Goal: Transaction & Acquisition: Book appointment/travel/reservation

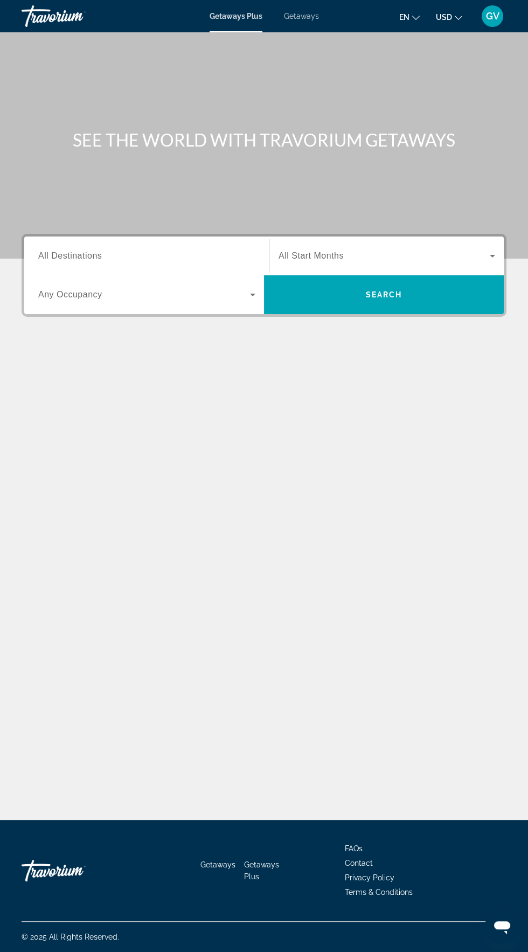
click at [182, 290] on span "Search widget" at bounding box center [144, 294] width 212 height 13
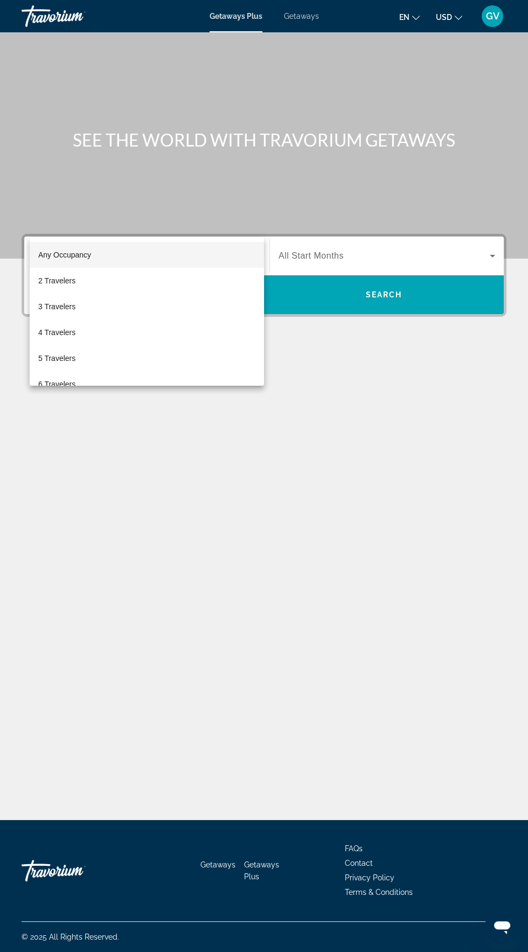
scroll to position [76, 0]
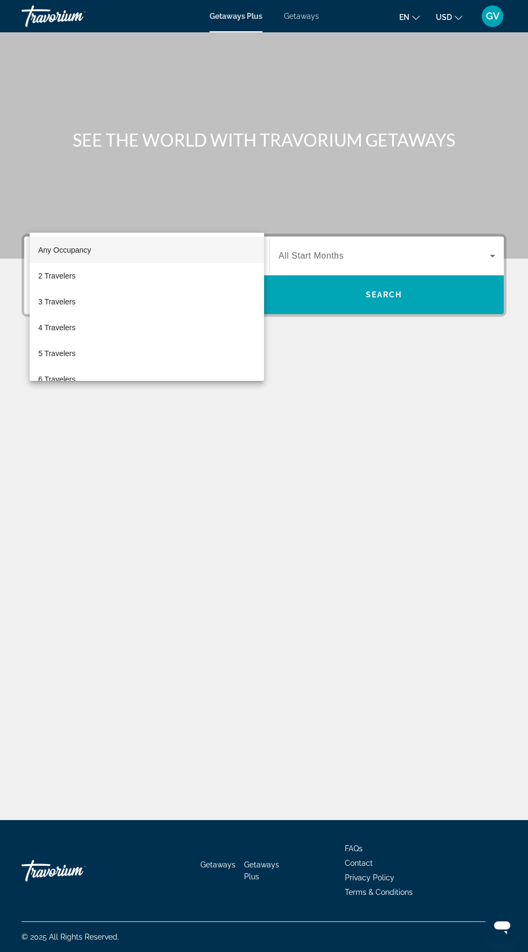
click at [421, 366] on div at bounding box center [264, 476] width 528 height 952
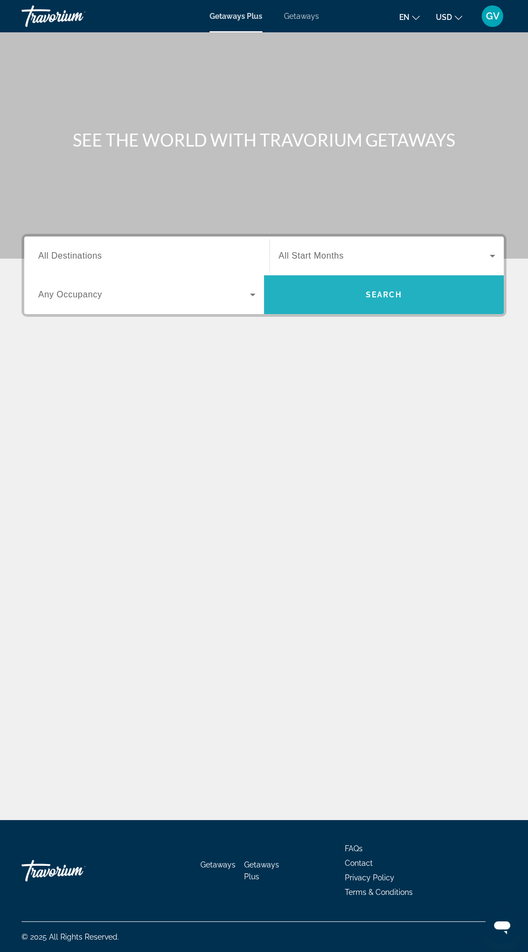
click at [416, 282] on span "Search widget" at bounding box center [384, 295] width 240 height 26
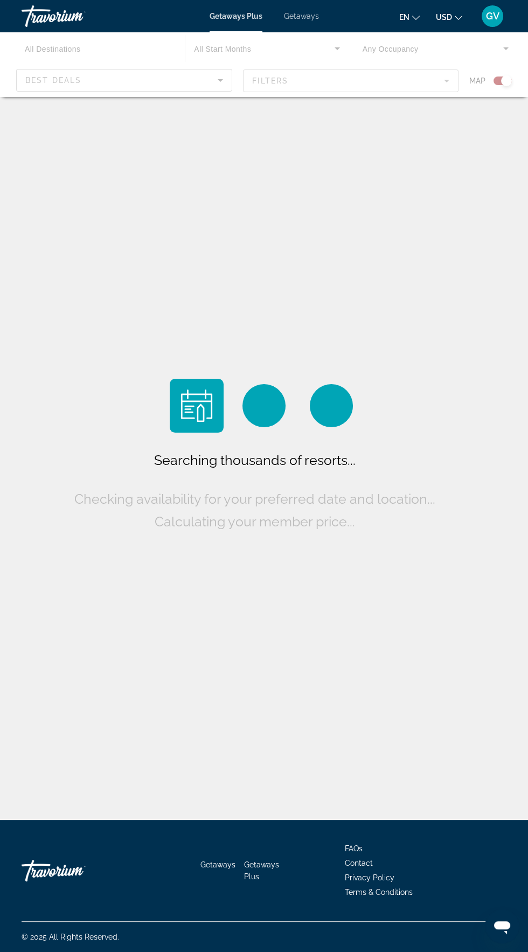
click at [398, 195] on div "Searching thousands of resorts... Checking availability for your preferred date…" at bounding box center [264, 412] width 528 height 825
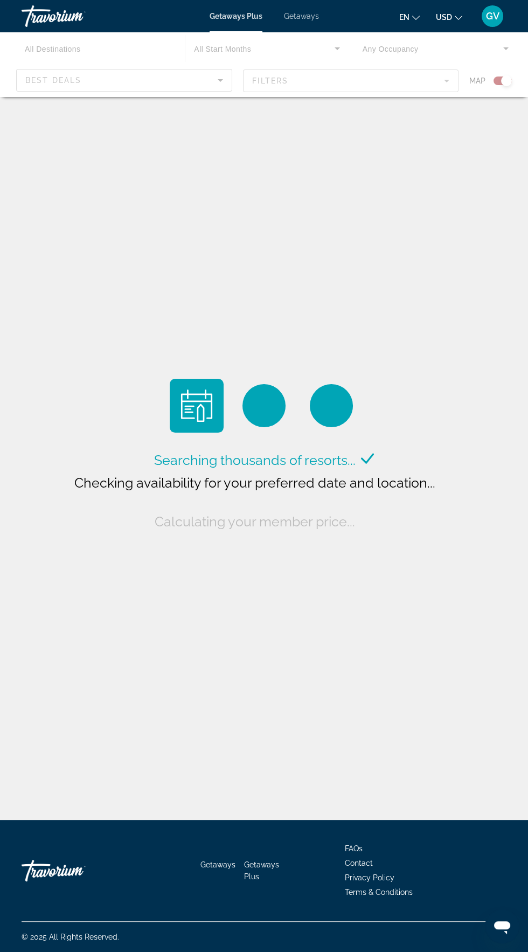
click at [124, 80] on div "Main content" at bounding box center [264, 64] width 528 height 65
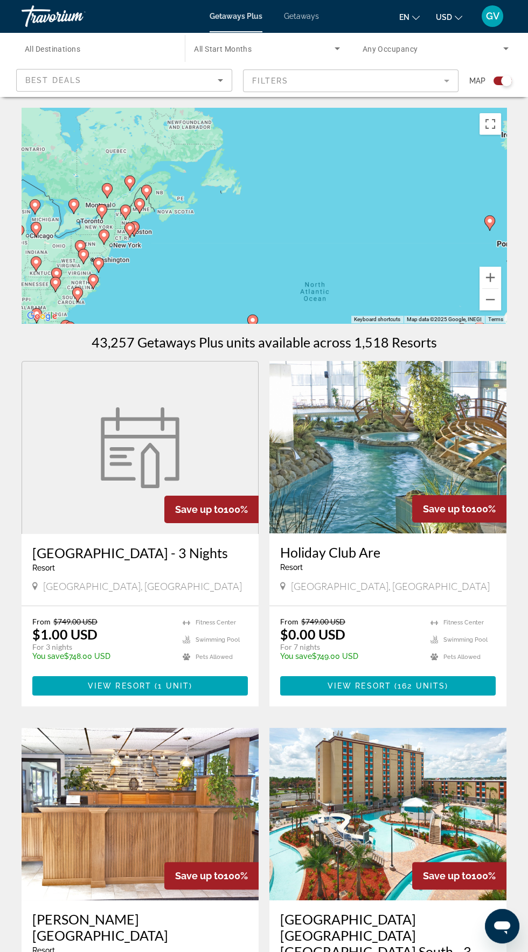
click at [73, 85] on div "Best Deals" at bounding box center [121, 80] width 192 height 13
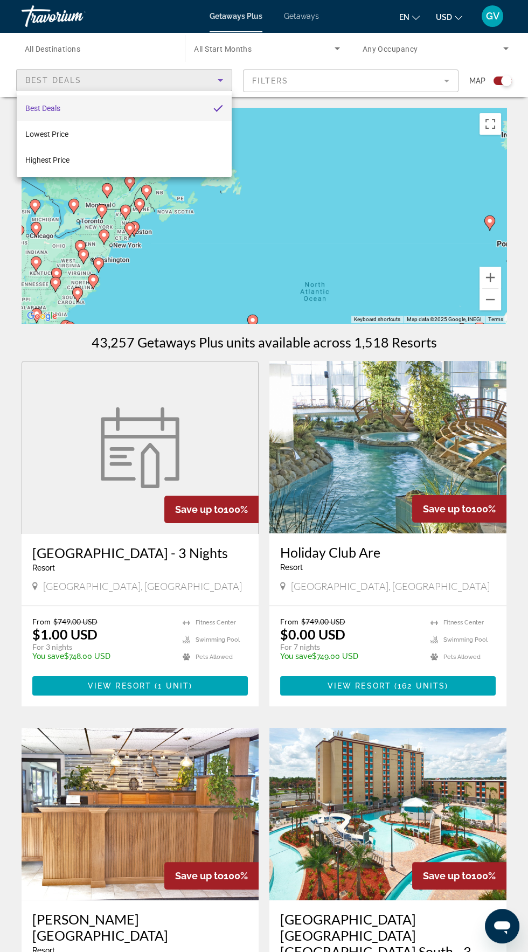
click at [509, 26] on div at bounding box center [264, 476] width 528 height 952
